Goal: Obtain resource: Download file/media

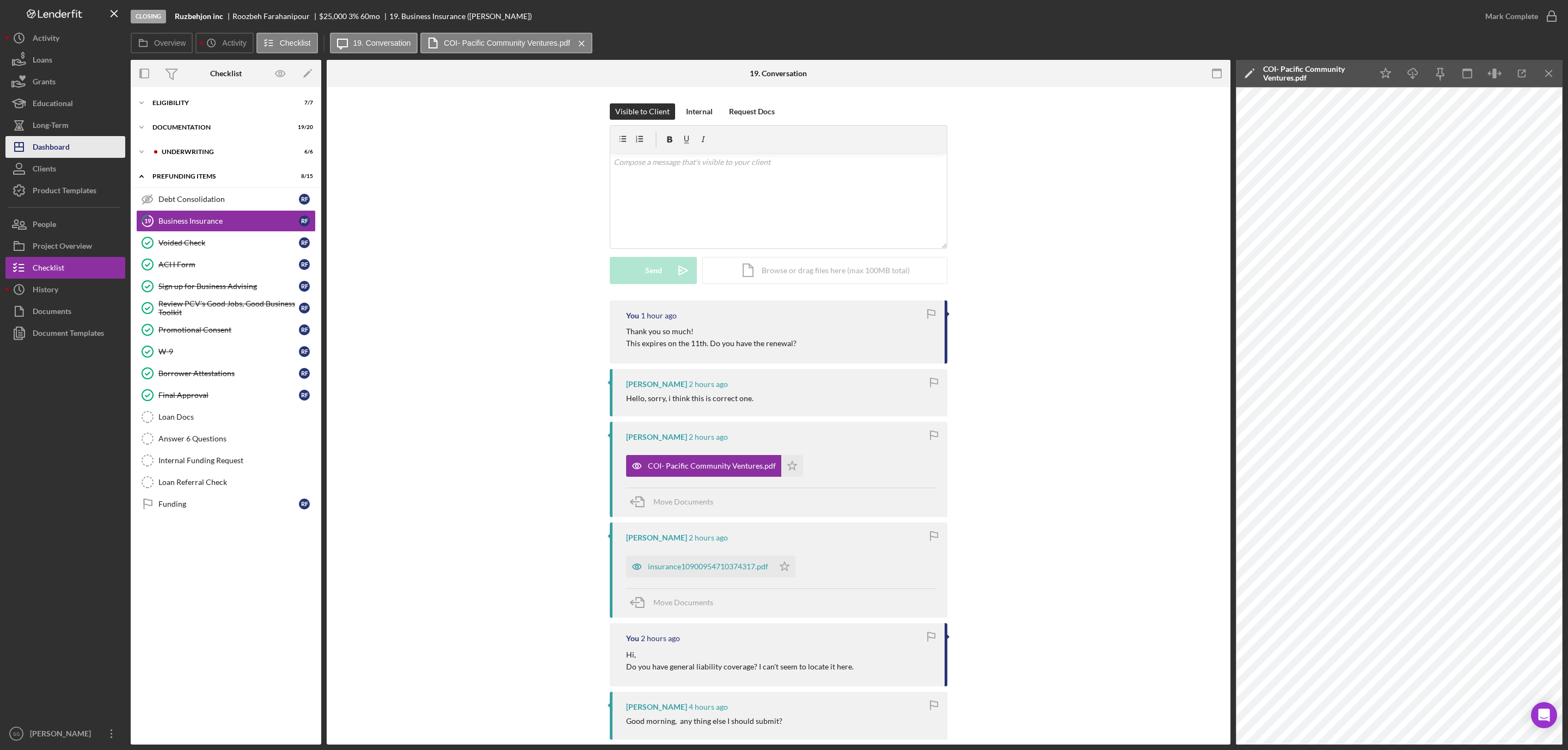
click at [45, 148] on div "Dashboard" at bounding box center [50, 148] width 37 height 24
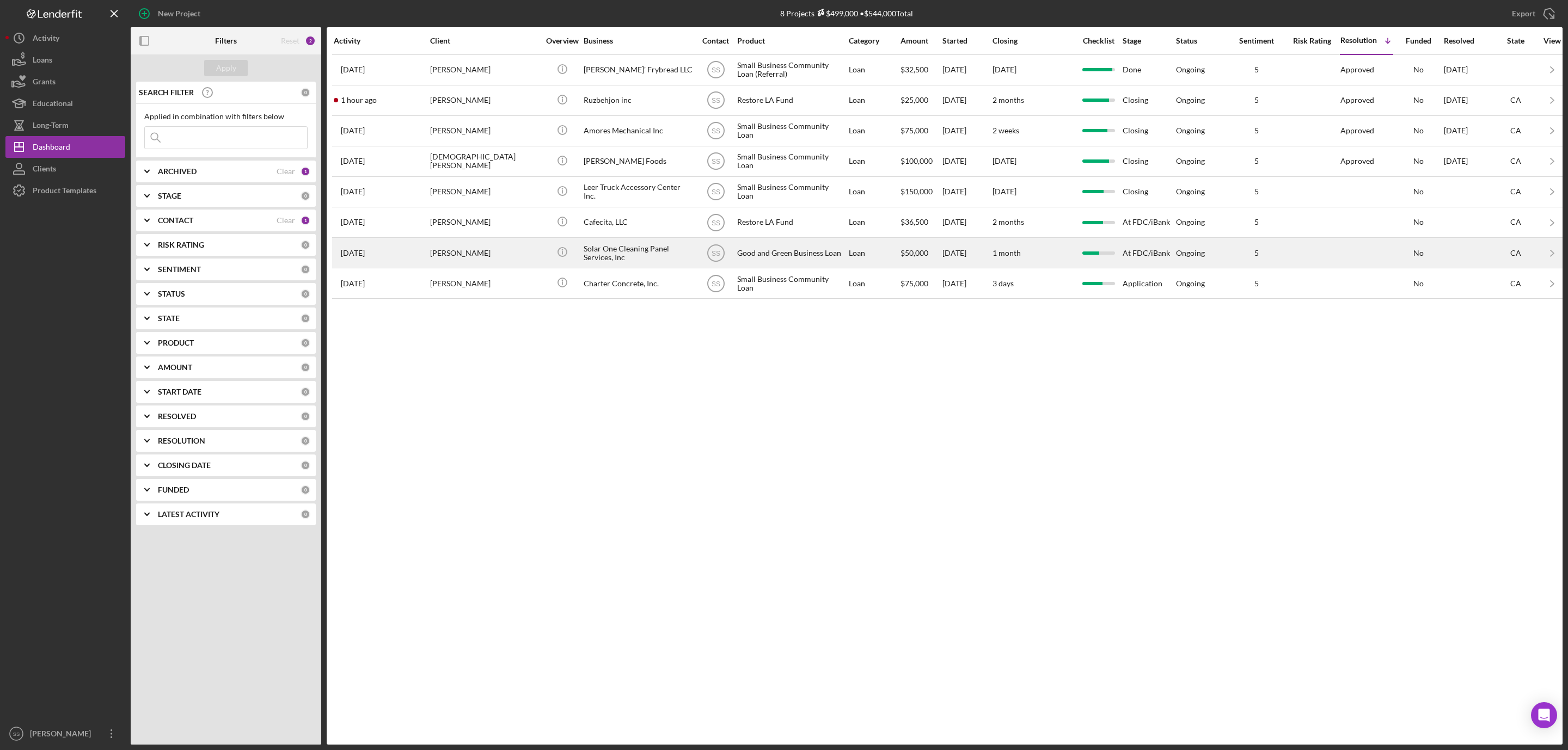
click at [593, 263] on div "Solar One Cleaning Panel Services, Inc" at bounding box center [638, 253] width 109 height 29
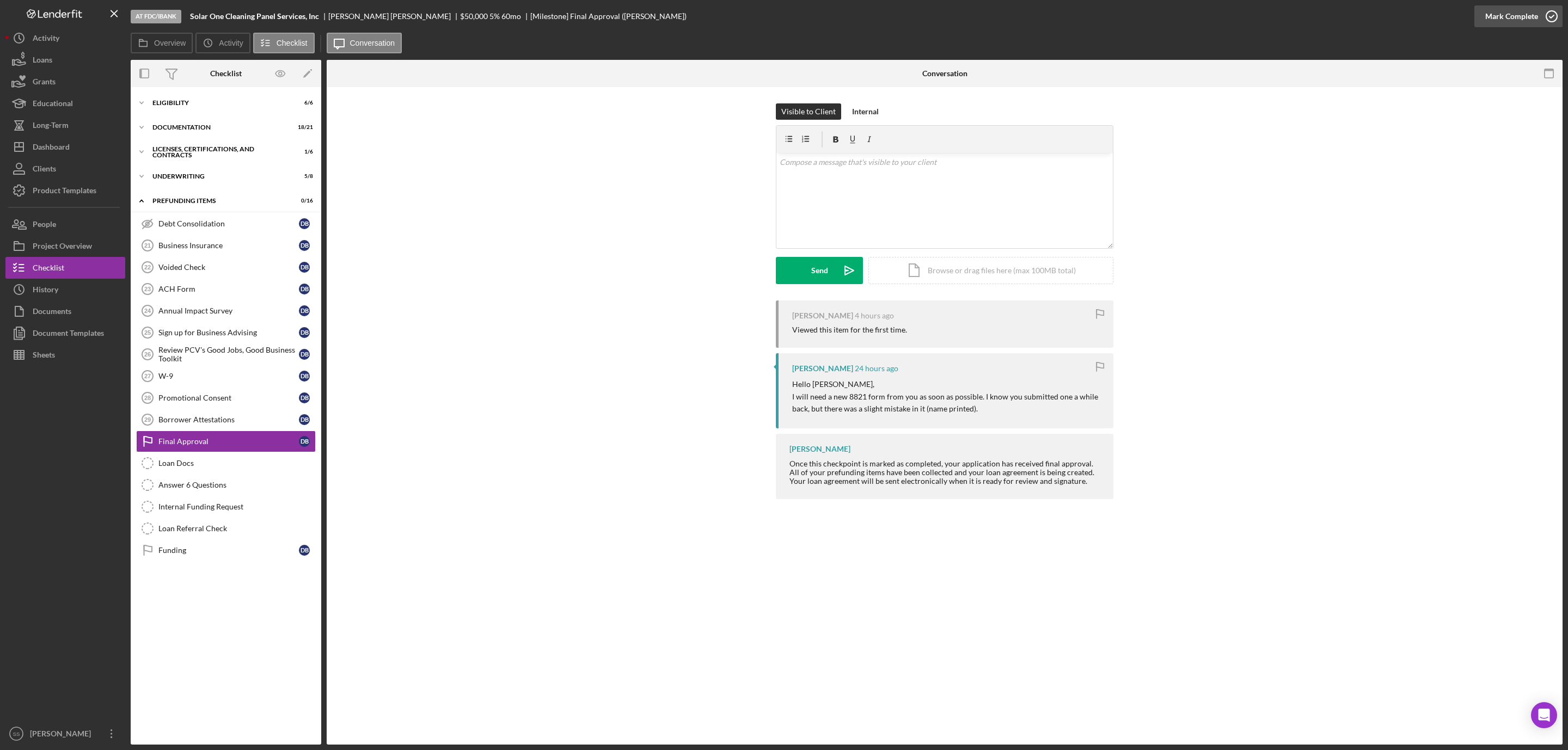
click at [1554, 19] on icon "button" at bounding box center [1552, 16] width 27 height 27
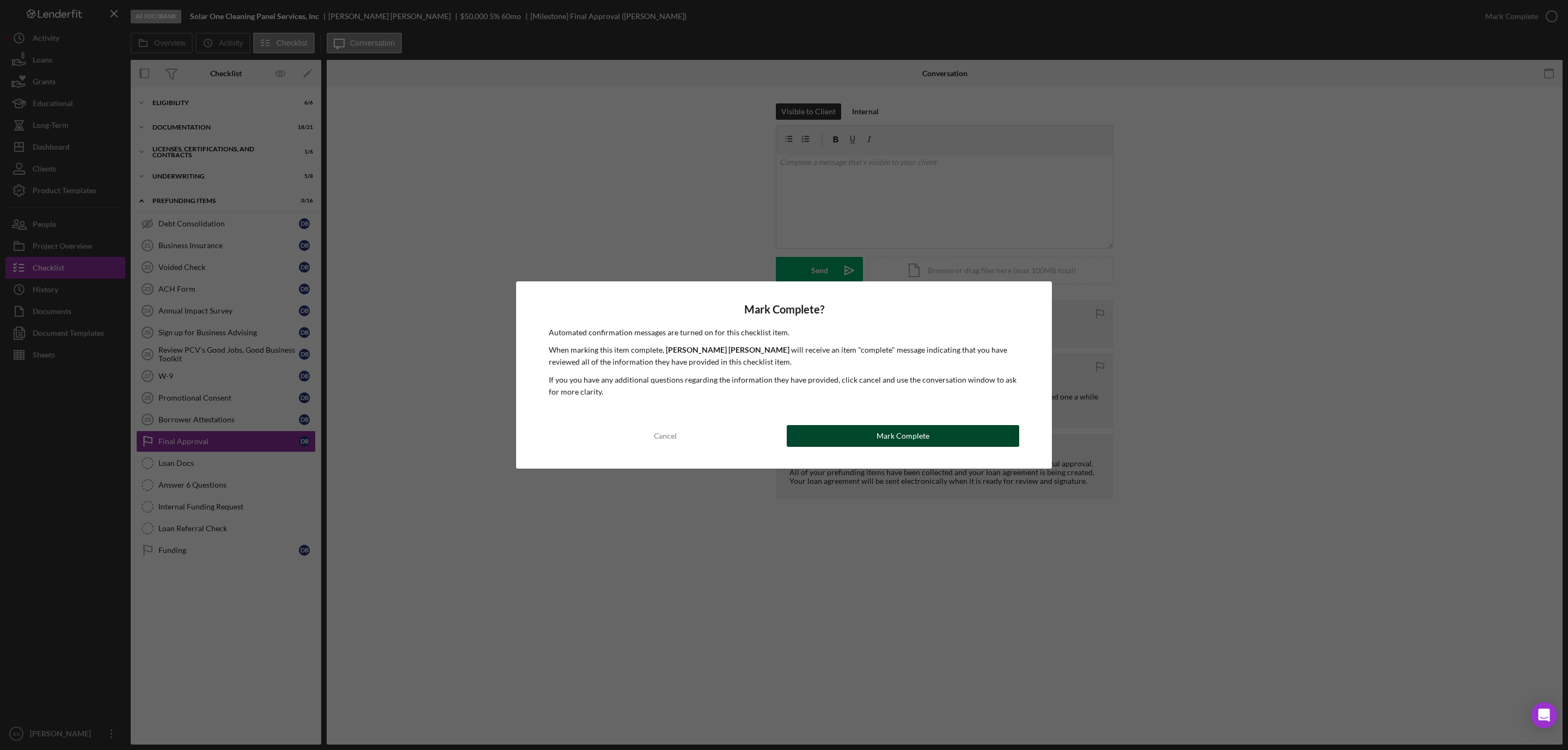
click at [961, 444] on button "Mark Complete" at bounding box center [903, 435] width 232 height 22
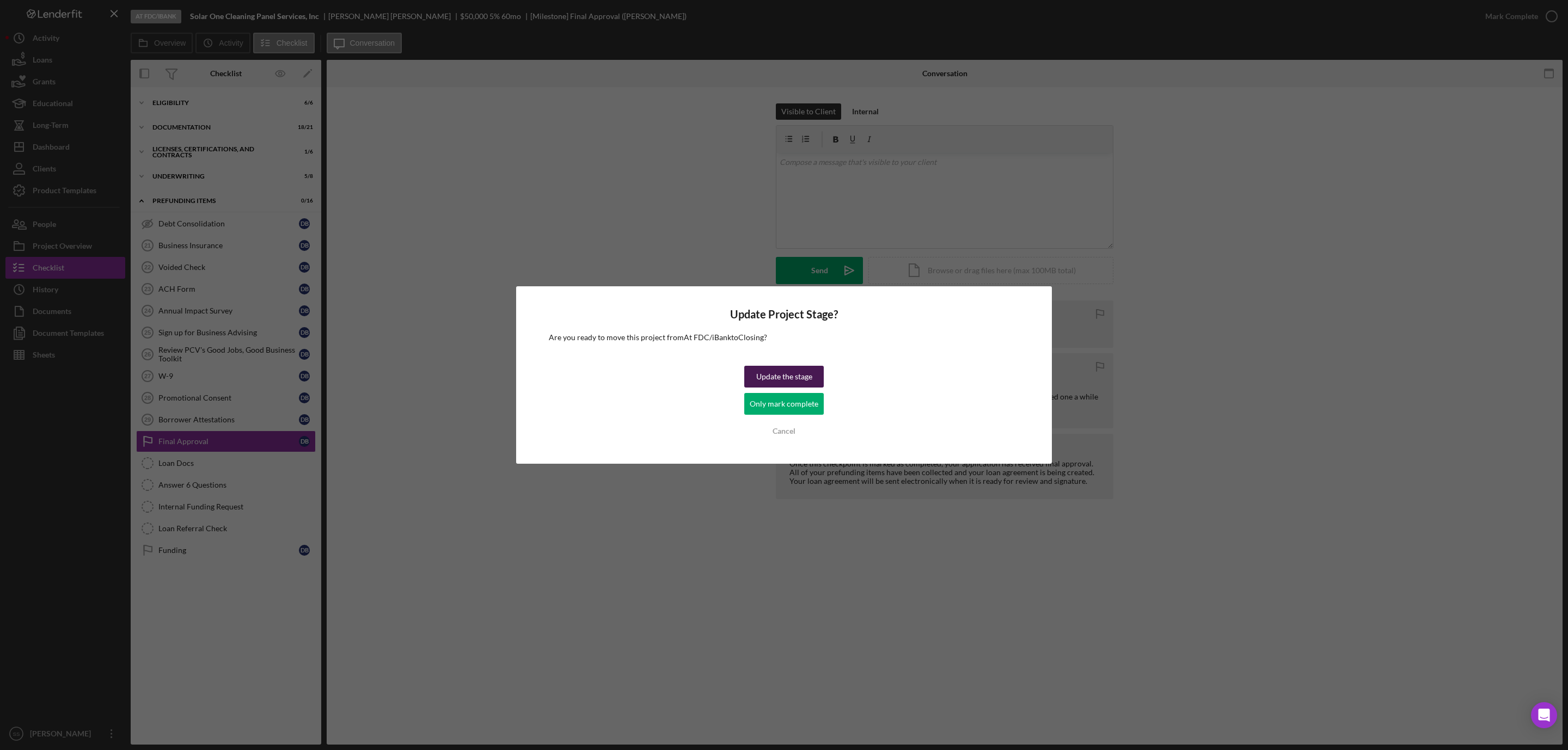
click at [788, 376] on div "Update the stage" at bounding box center [785, 376] width 56 height 22
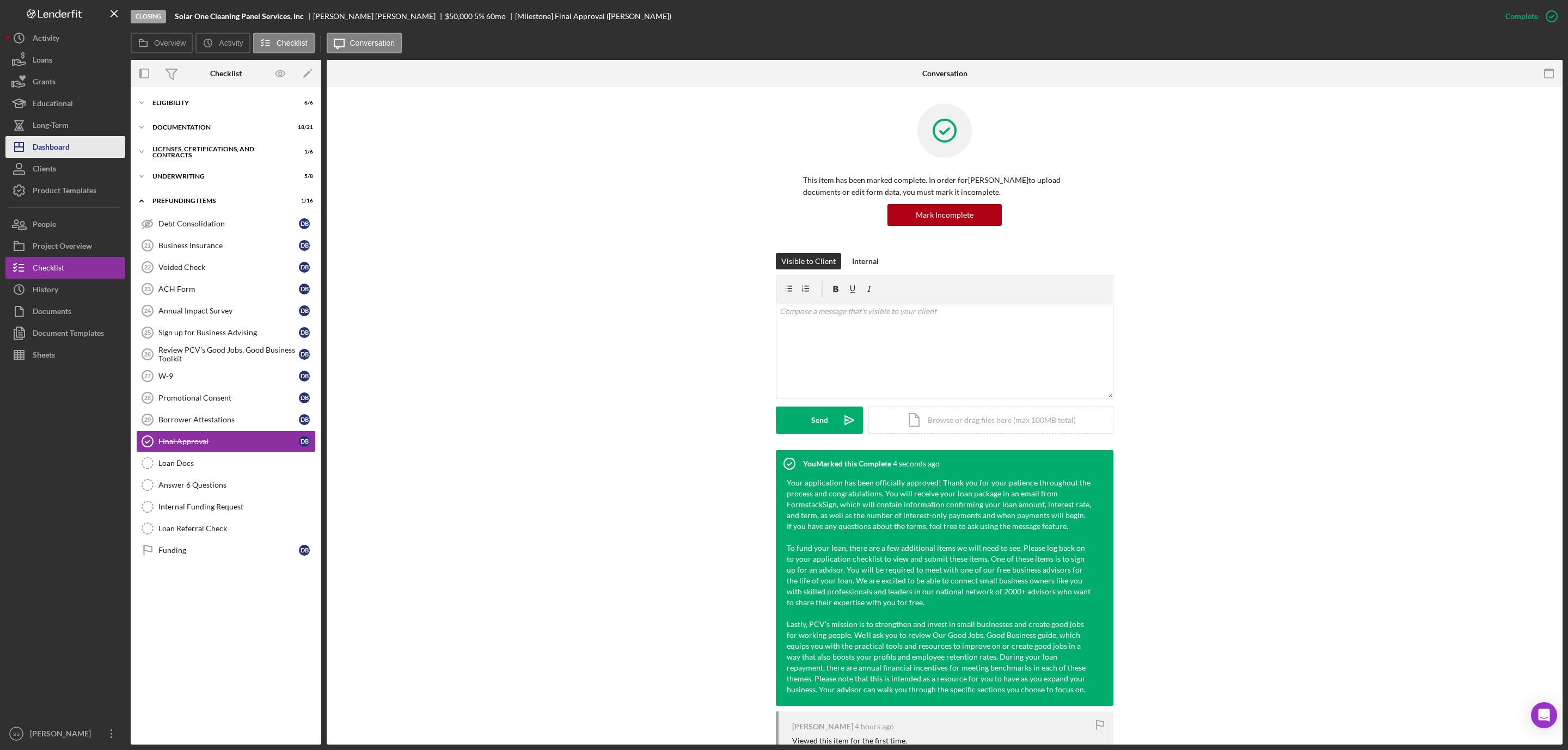
click at [75, 140] on button "Icon/Dashboard Dashboard" at bounding box center [65, 146] width 120 height 22
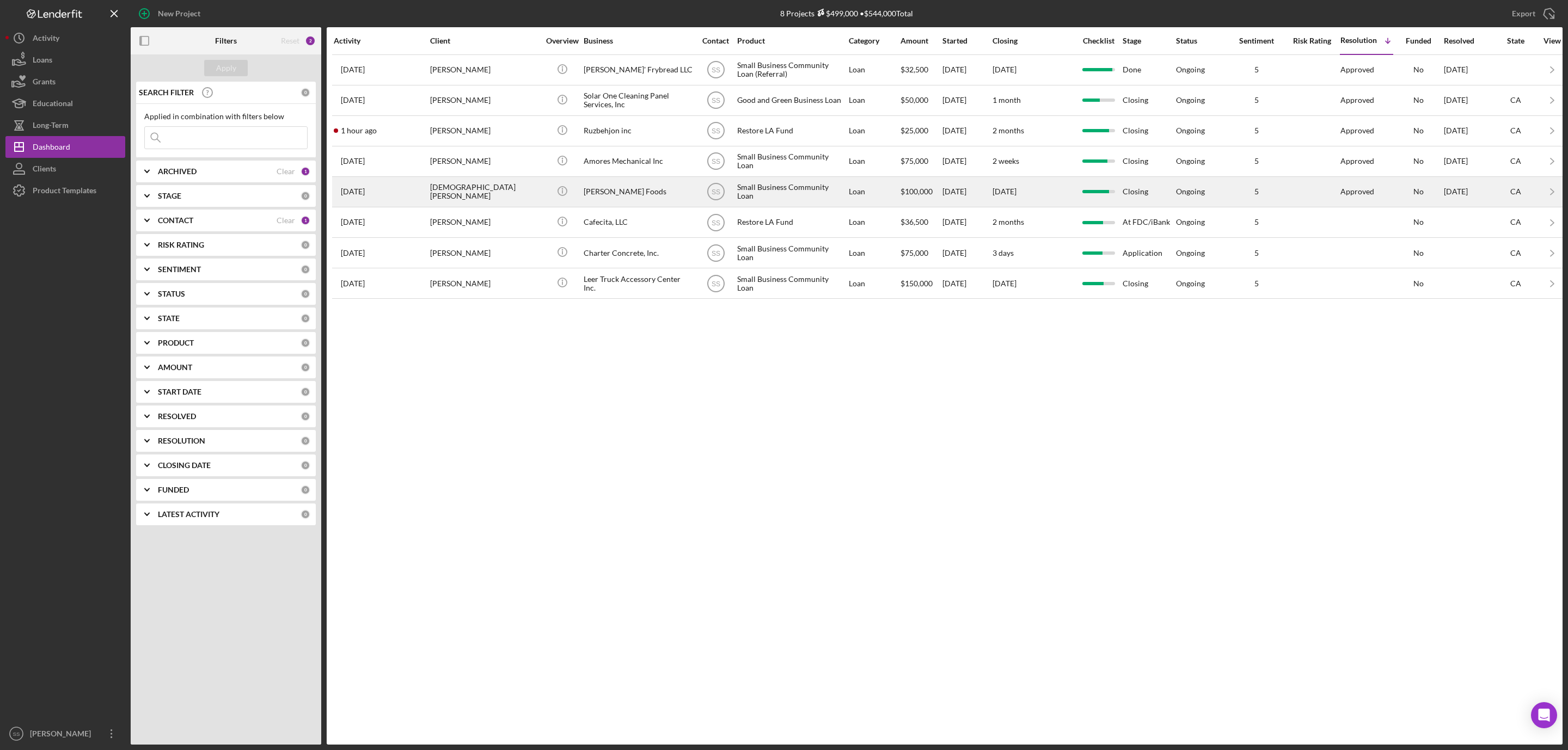
click at [621, 202] on div "[PERSON_NAME] Foods" at bounding box center [638, 192] width 109 height 29
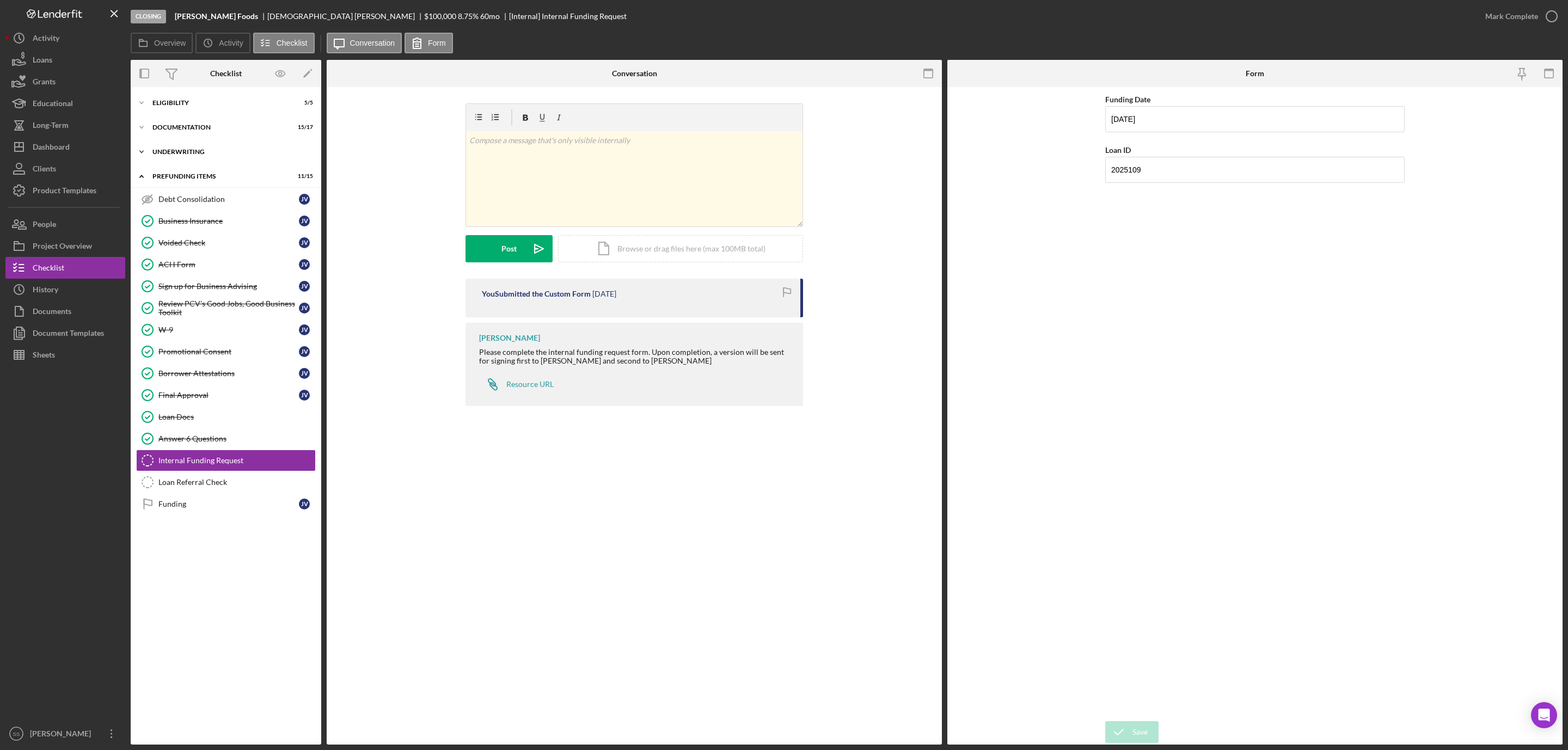
click at [185, 150] on div "Underwriting" at bounding box center [230, 152] width 155 height 6
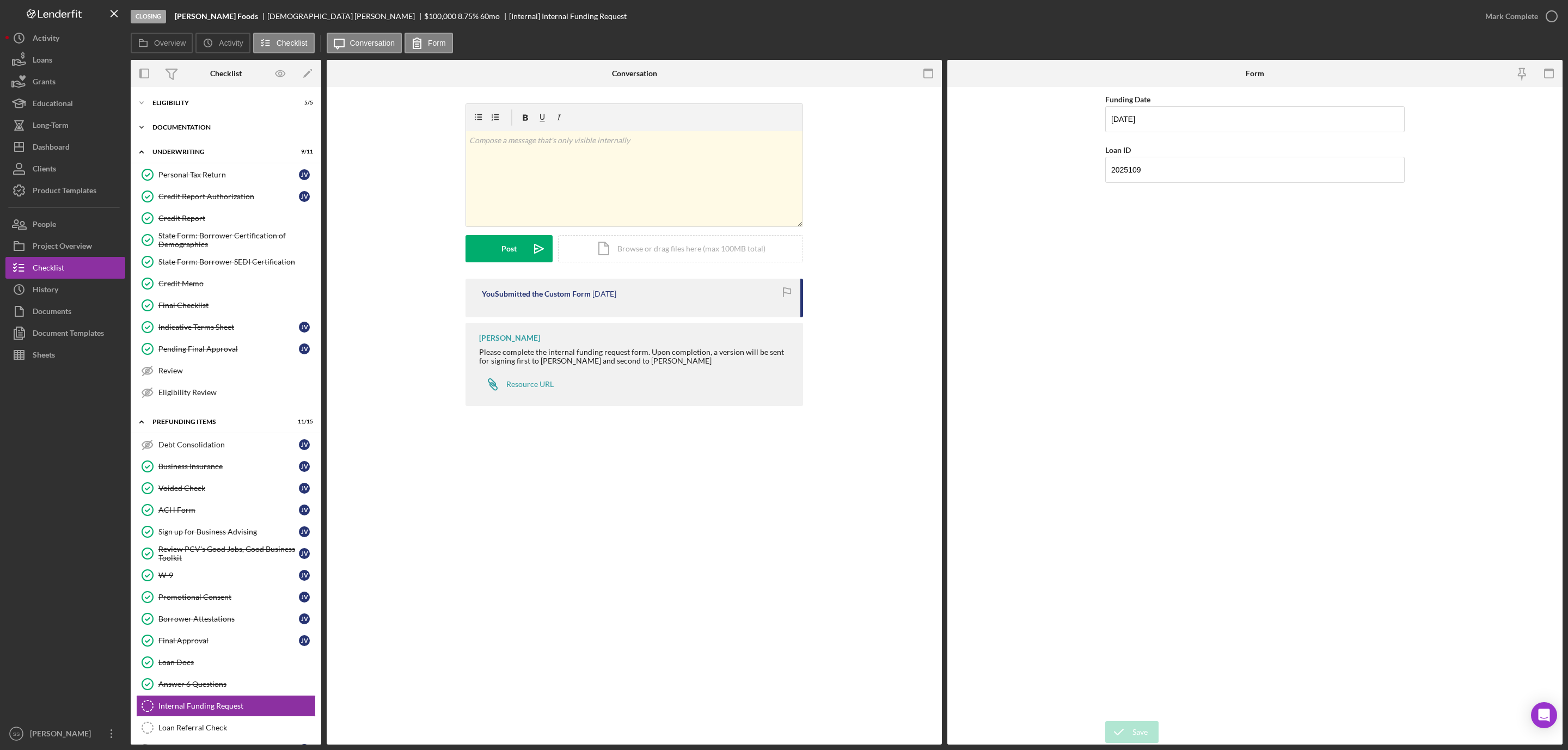
click at [184, 127] on div "Documentation" at bounding box center [230, 127] width 155 height 6
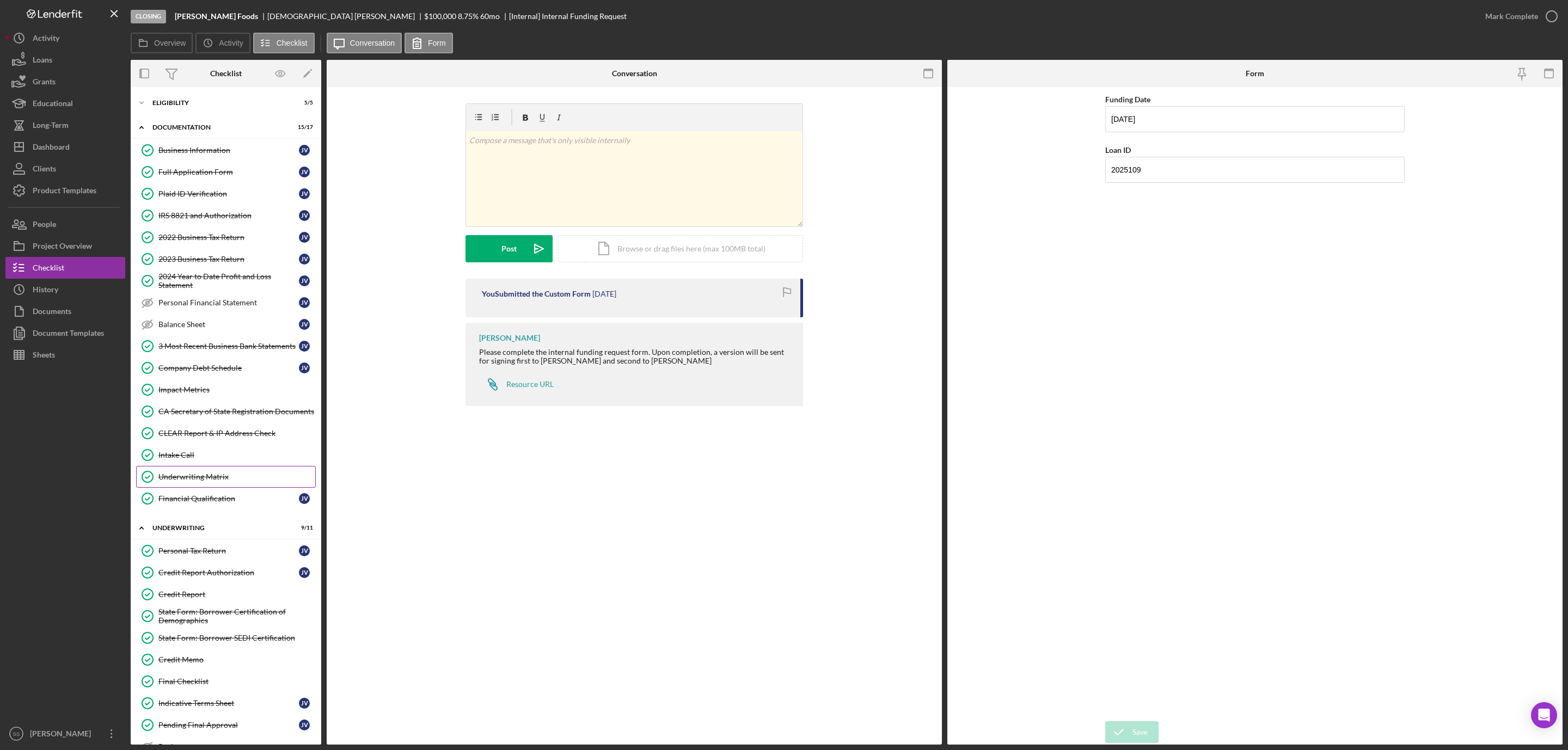
click at [214, 481] on div "Underwriting Matrix" at bounding box center [237, 477] width 157 height 9
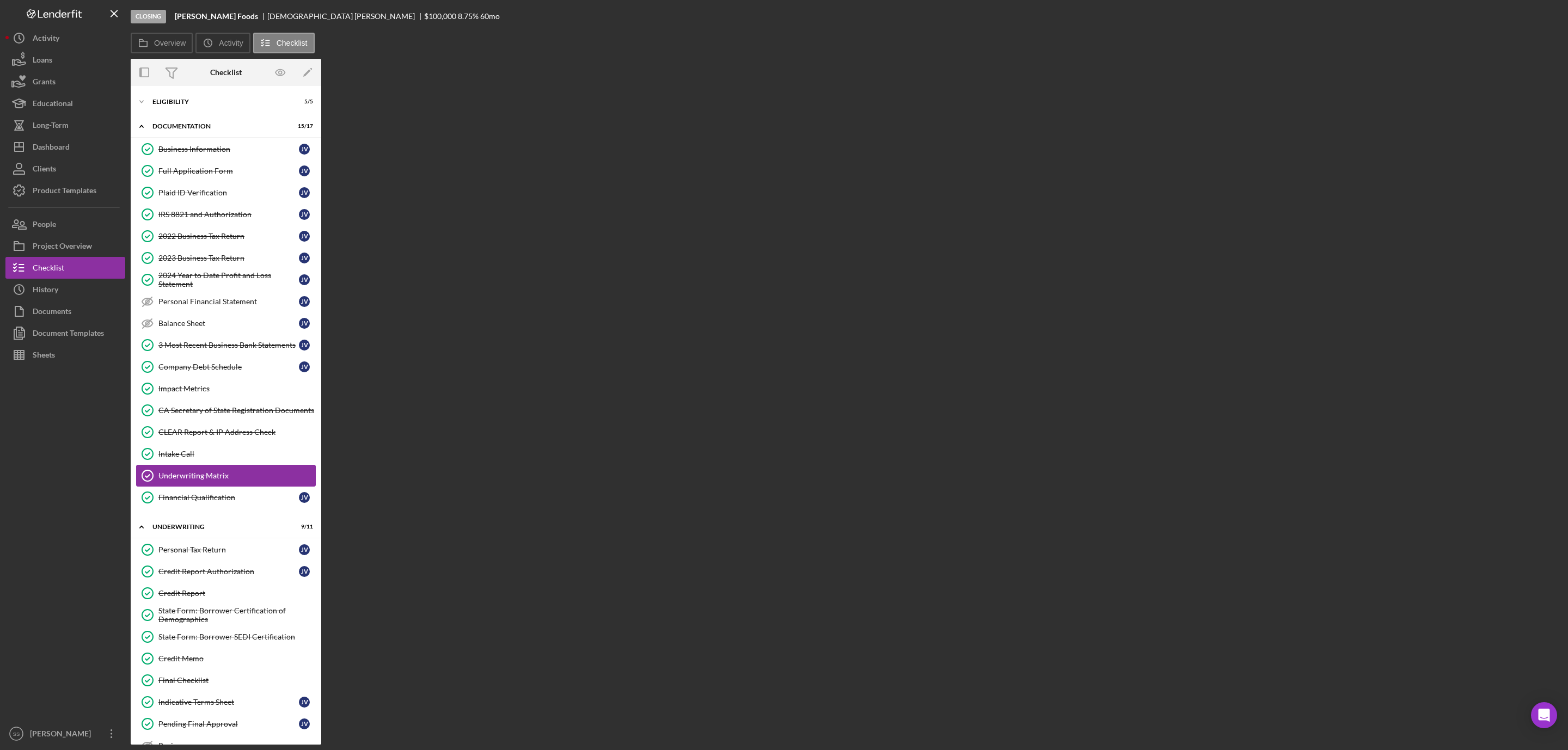
click at [214, 480] on div "Underwriting Matrix" at bounding box center [237, 476] width 157 height 9
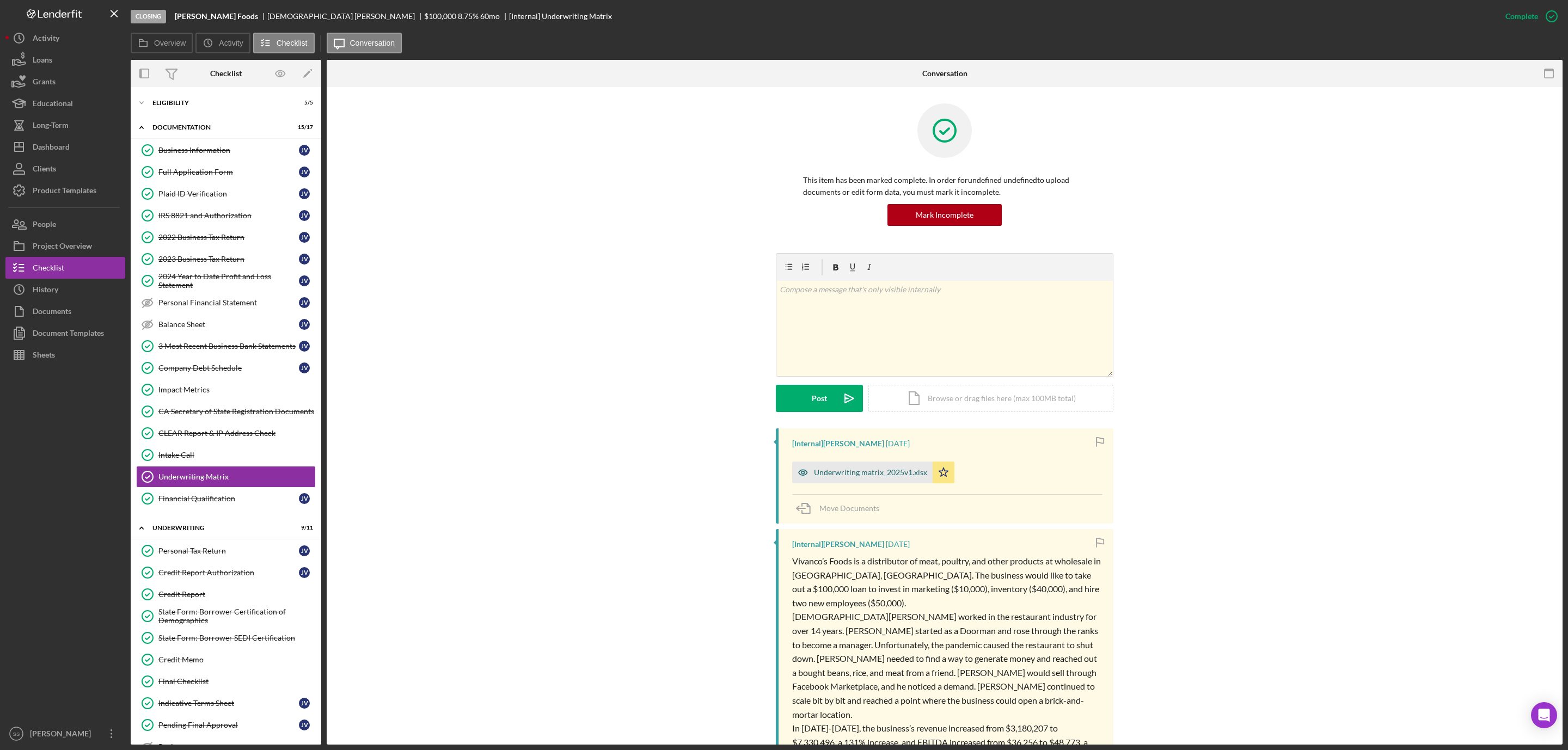
click at [833, 463] on div "Underwriting matrix_2025v1.xlsx" at bounding box center [862, 472] width 140 height 22
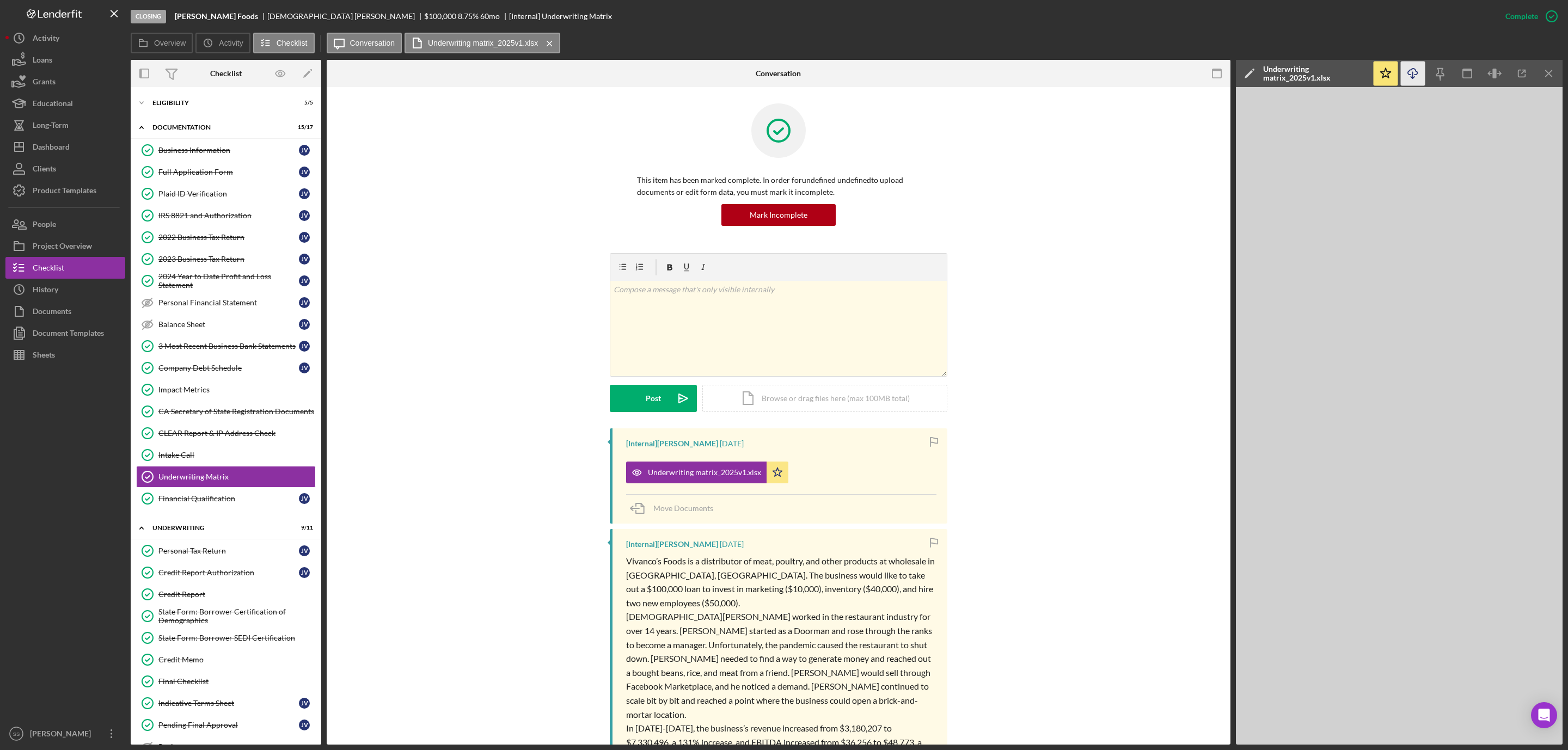
click at [1405, 75] on icon "Icon/Download" at bounding box center [1413, 74] width 24 height 24
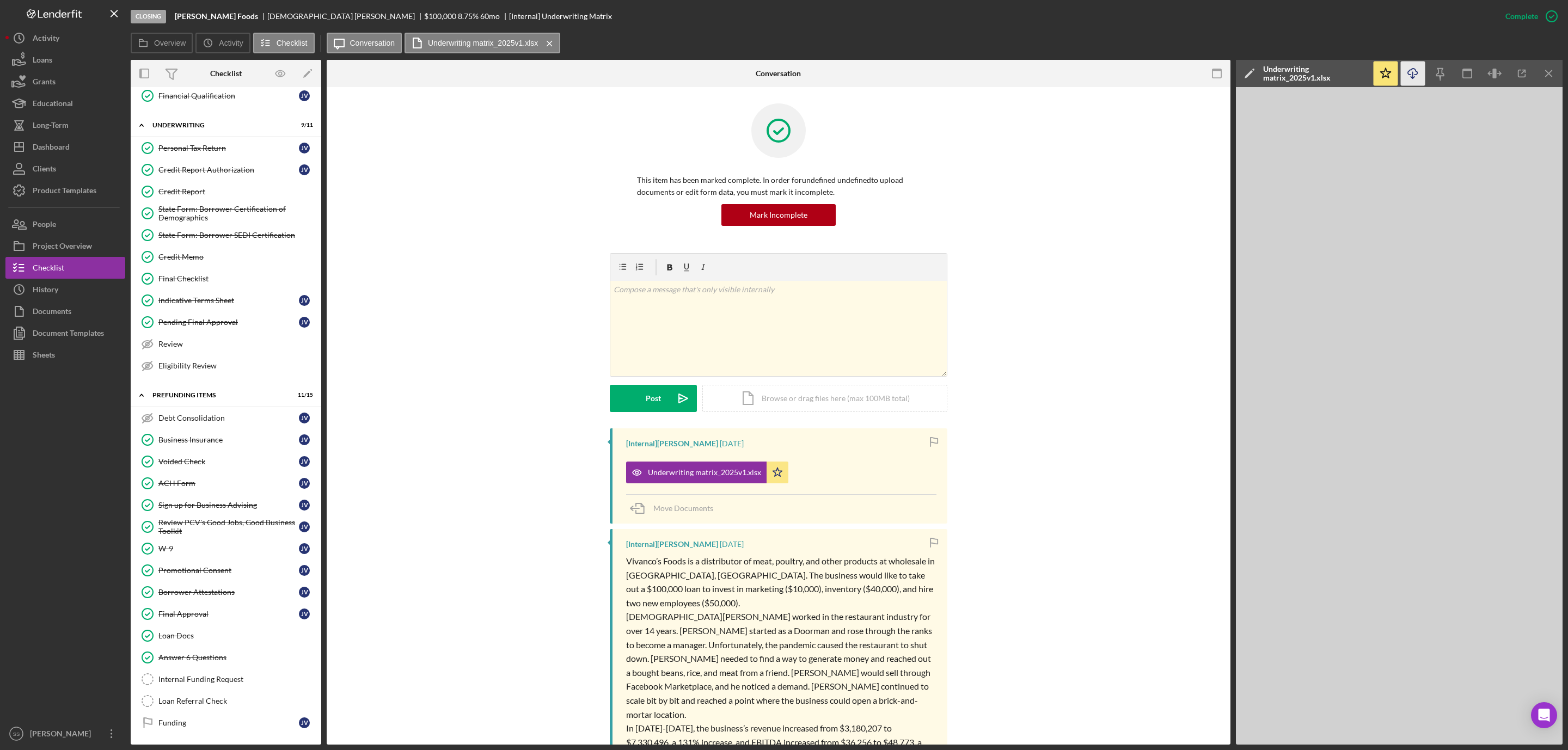
scroll to position [426, 0]
click at [186, 637] on div "Loan Docs" at bounding box center [237, 636] width 157 height 9
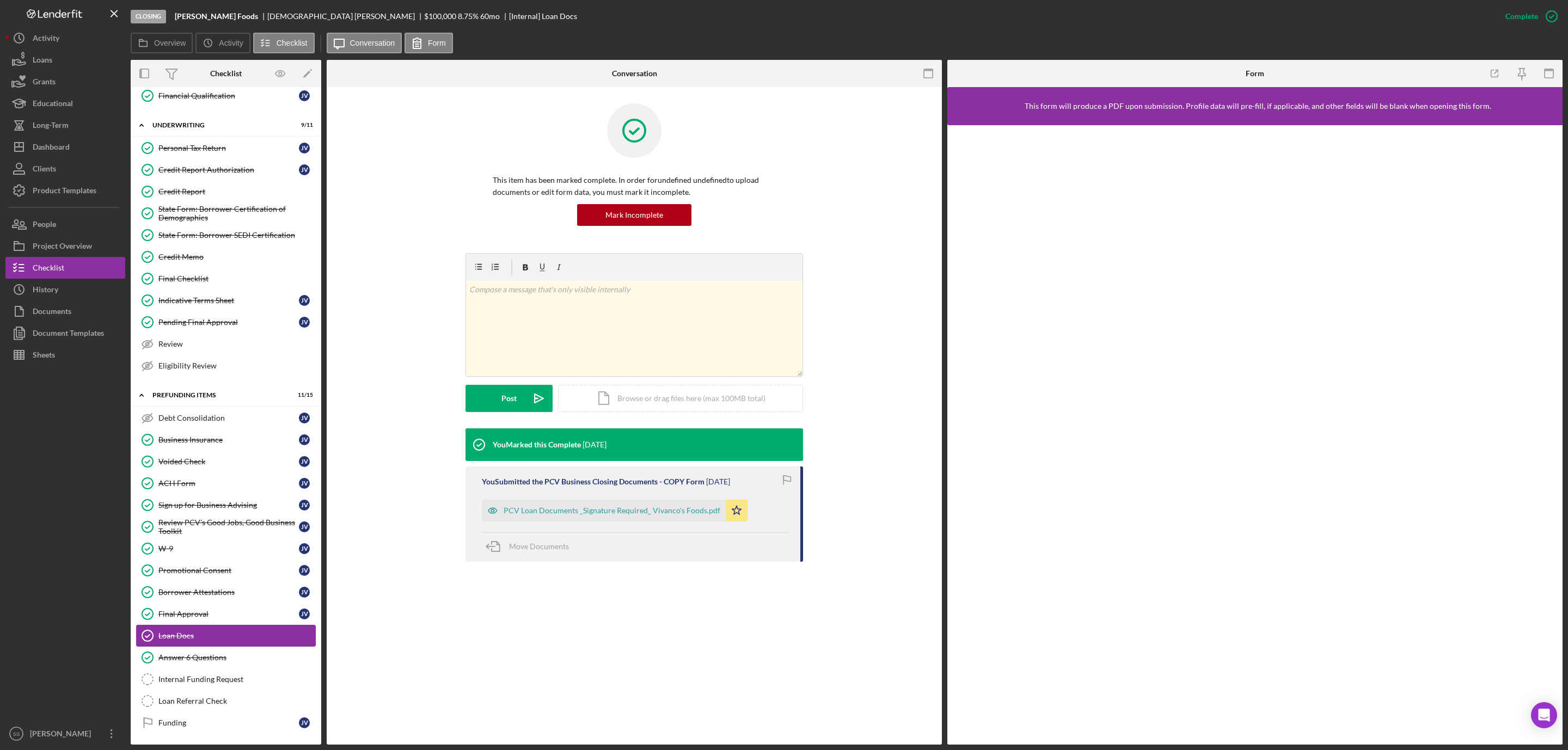
scroll to position [426, 0]
